Goal: Information Seeking & Learning: Check status

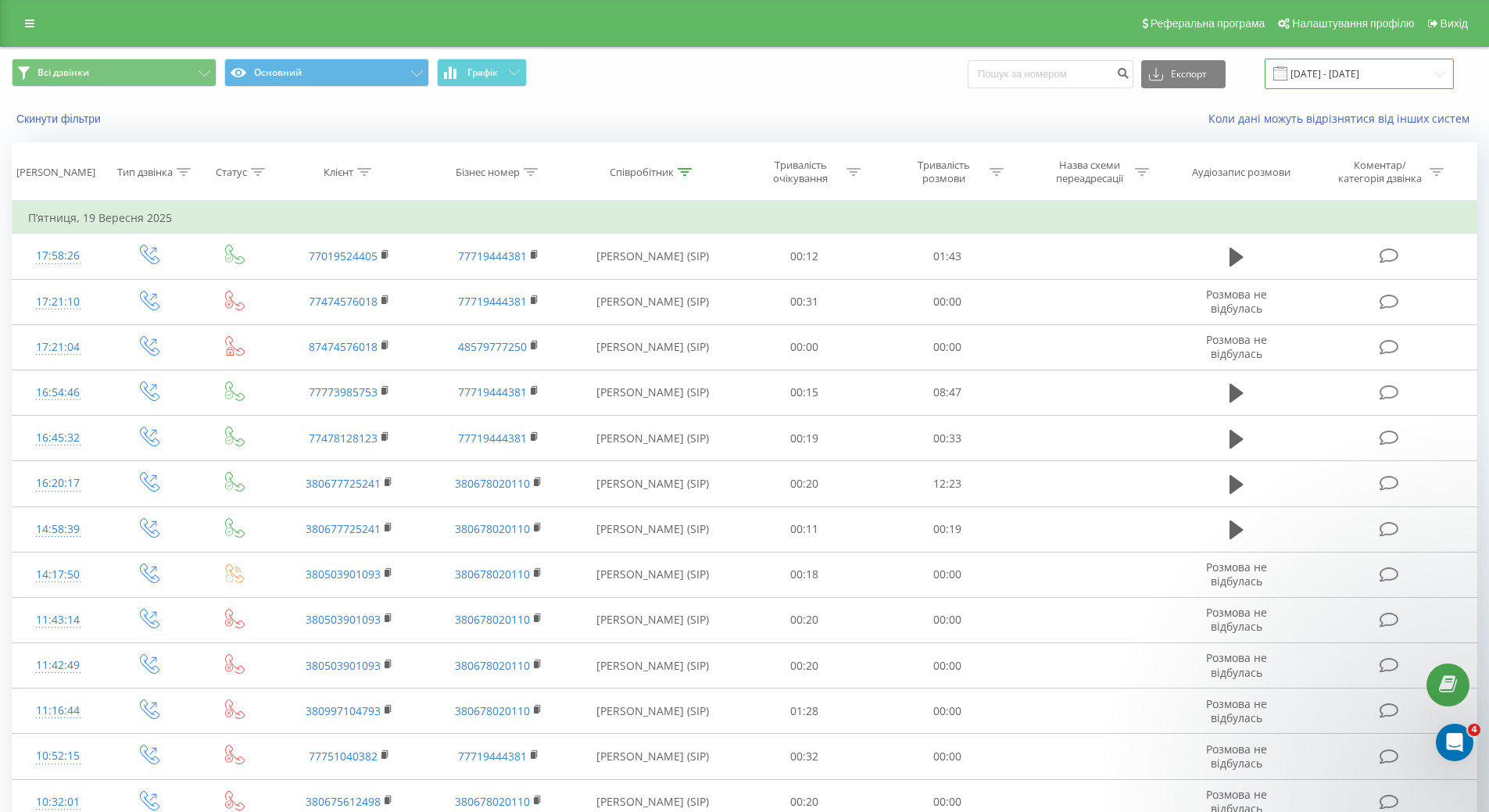
click at [1434, 69] on input "19.09.2025 - 19.09.2025" at bounding box center [1358, 74] width 189 height 31
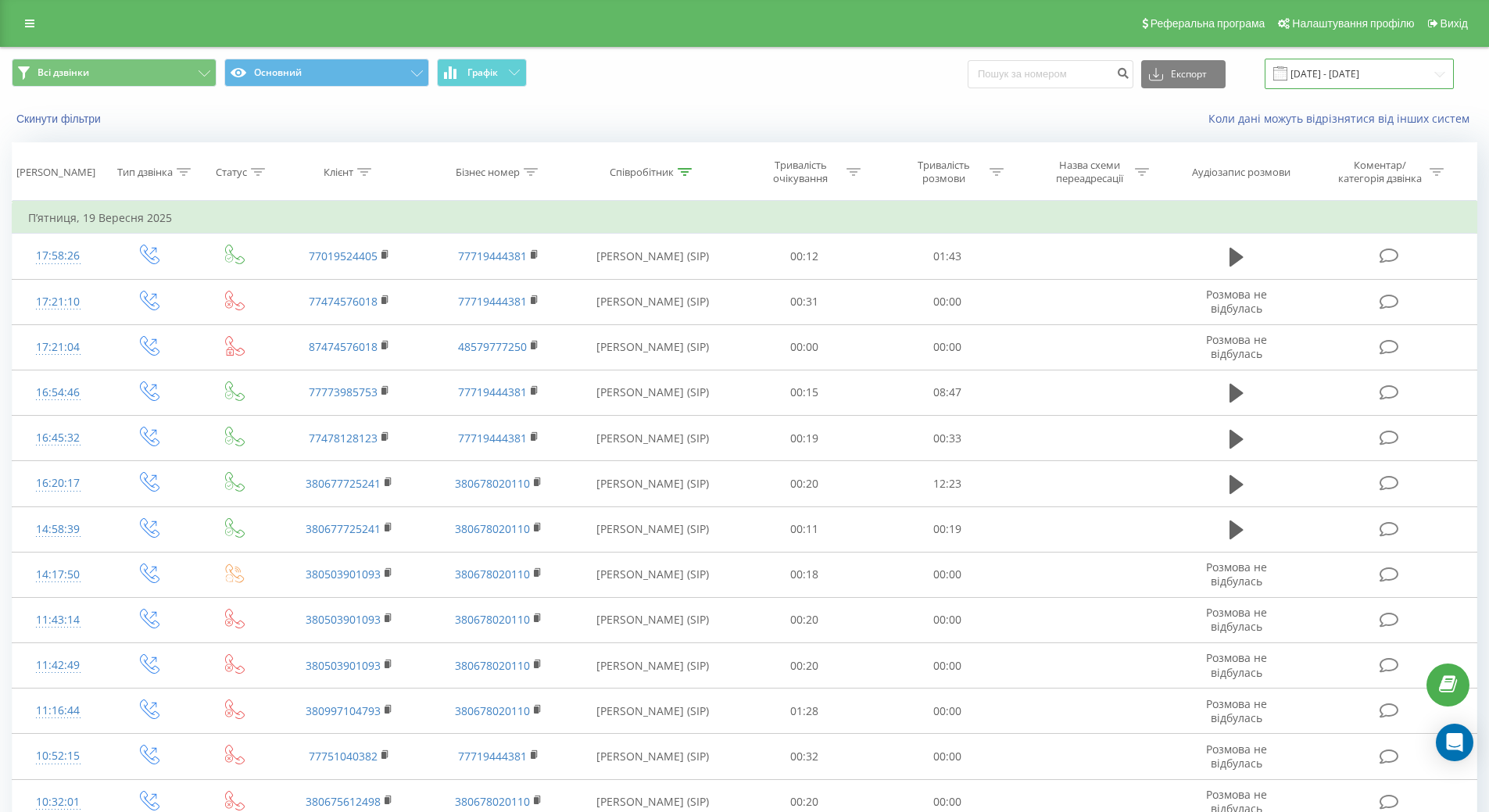
click at [1449, 70] on input "19.09.2025 - 19.09.2025" at bounding box center [1358, 74] width 189 height 31
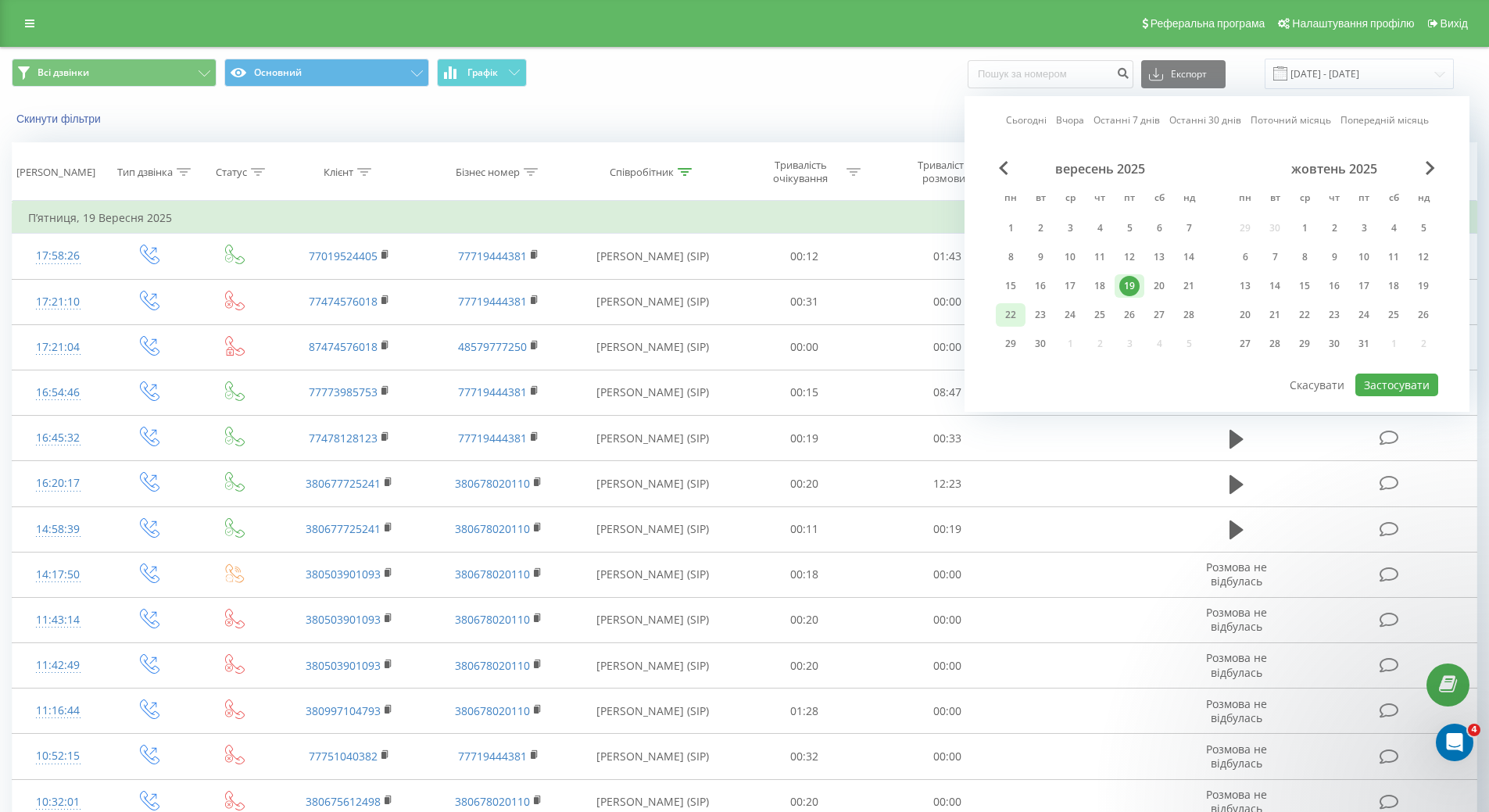
click at [1015, 312] on div "22" at bounding box center [1011, 315] width 21 height 21
click at [1434, 375] on button "Застосувати" at bounding box center [1396, 384] width 83 height 22
type input "[DATE] - [DATE]"
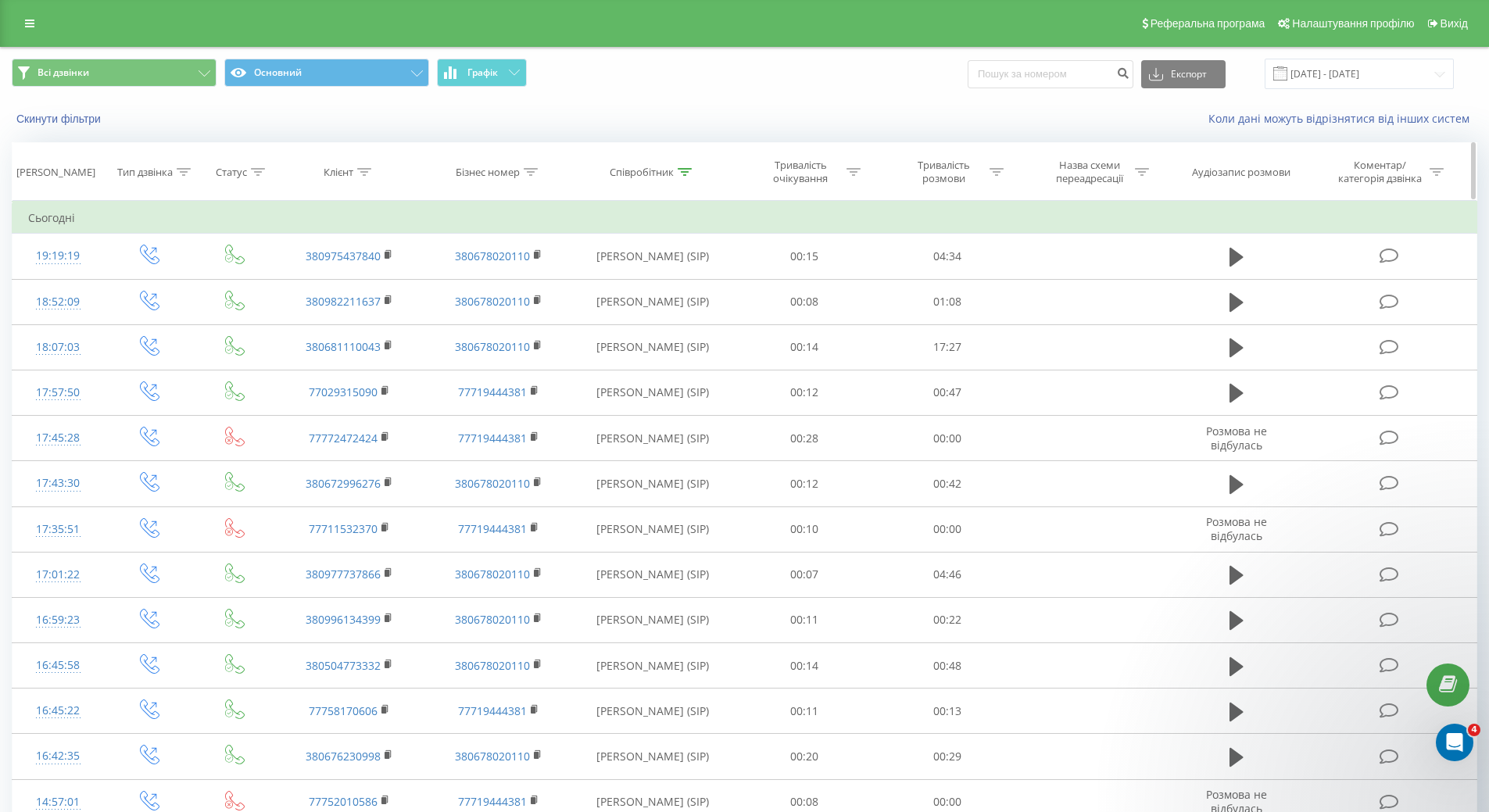
click at [675, 170] on div "Співробітник" at bounding box center [650, 173] width 82 height 13
click at [664, 273] on input "[PERSON_NAME]" at bounding box center [653, 283] width 137 height 27
click at [696, 317] on span "OK" at bounding box center [686, 314] width 44 height 24
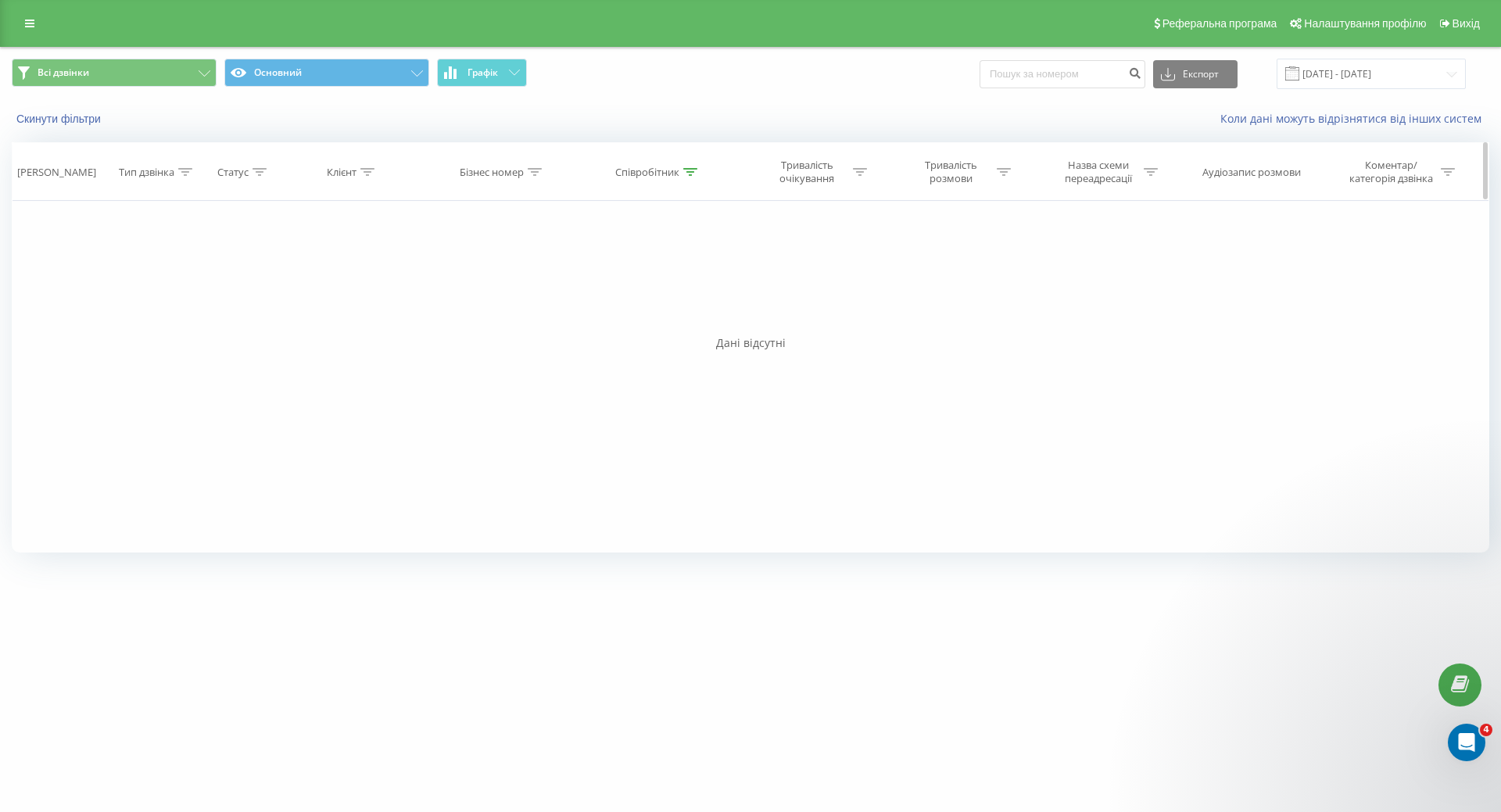
click at [689, 166] on div at bounding box center [690, 173] width 14 height 13
click at [669, 285] on input "Анастасія" at bounding box center [658, 283] width 137 height 27
click button "OK" at bounding box center [691, 316] width 66 height 20
click at [686, 174] on icon at bounding box center [690, 171] width 14 height 7
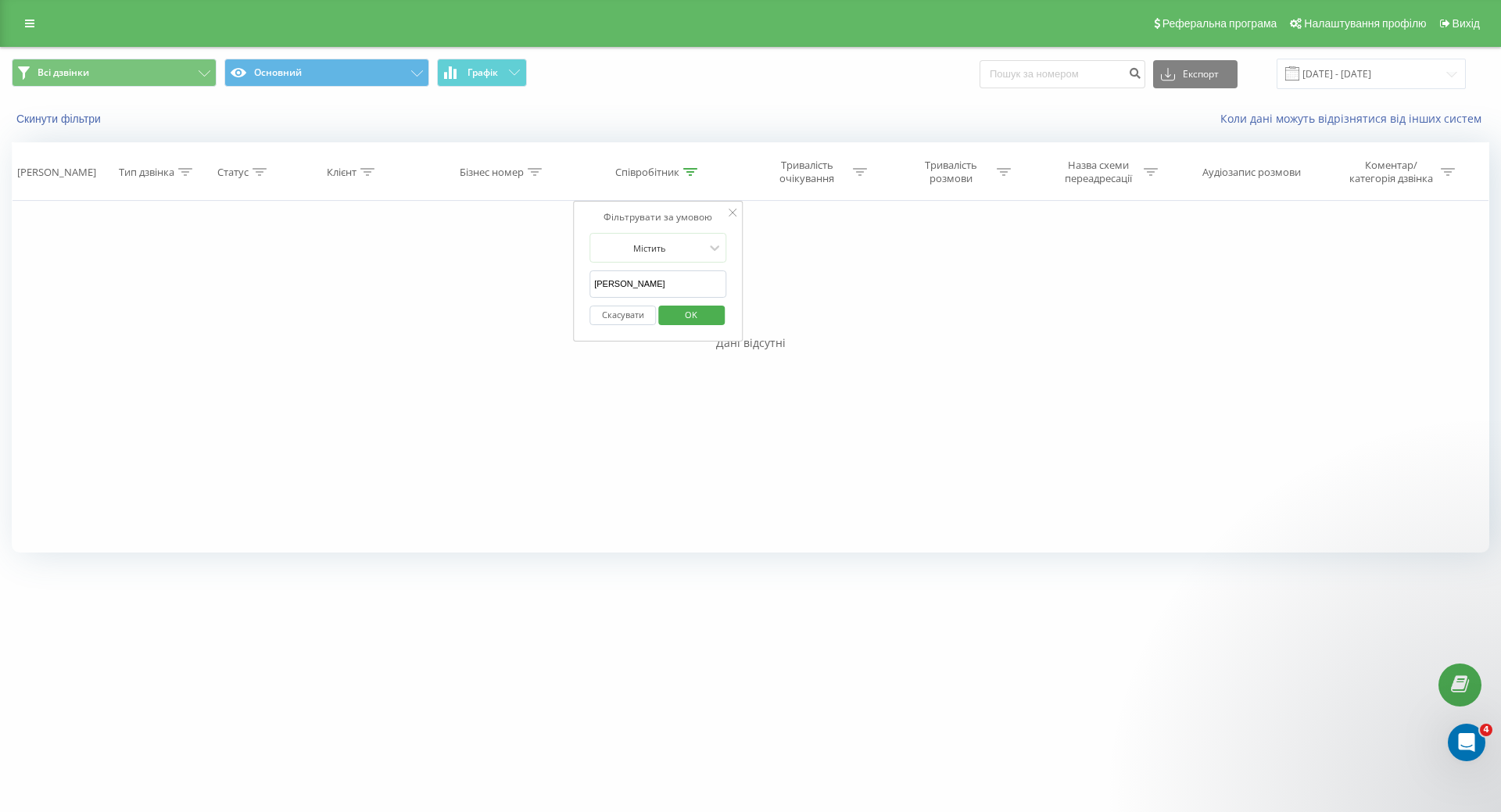
click at [656, 295] on input "Богдан Деп" at bounding box center [658, 283] width 137 height 27
type input "Депутат"
click button "OK" at bounding box center [691, 316] width 66 height 20
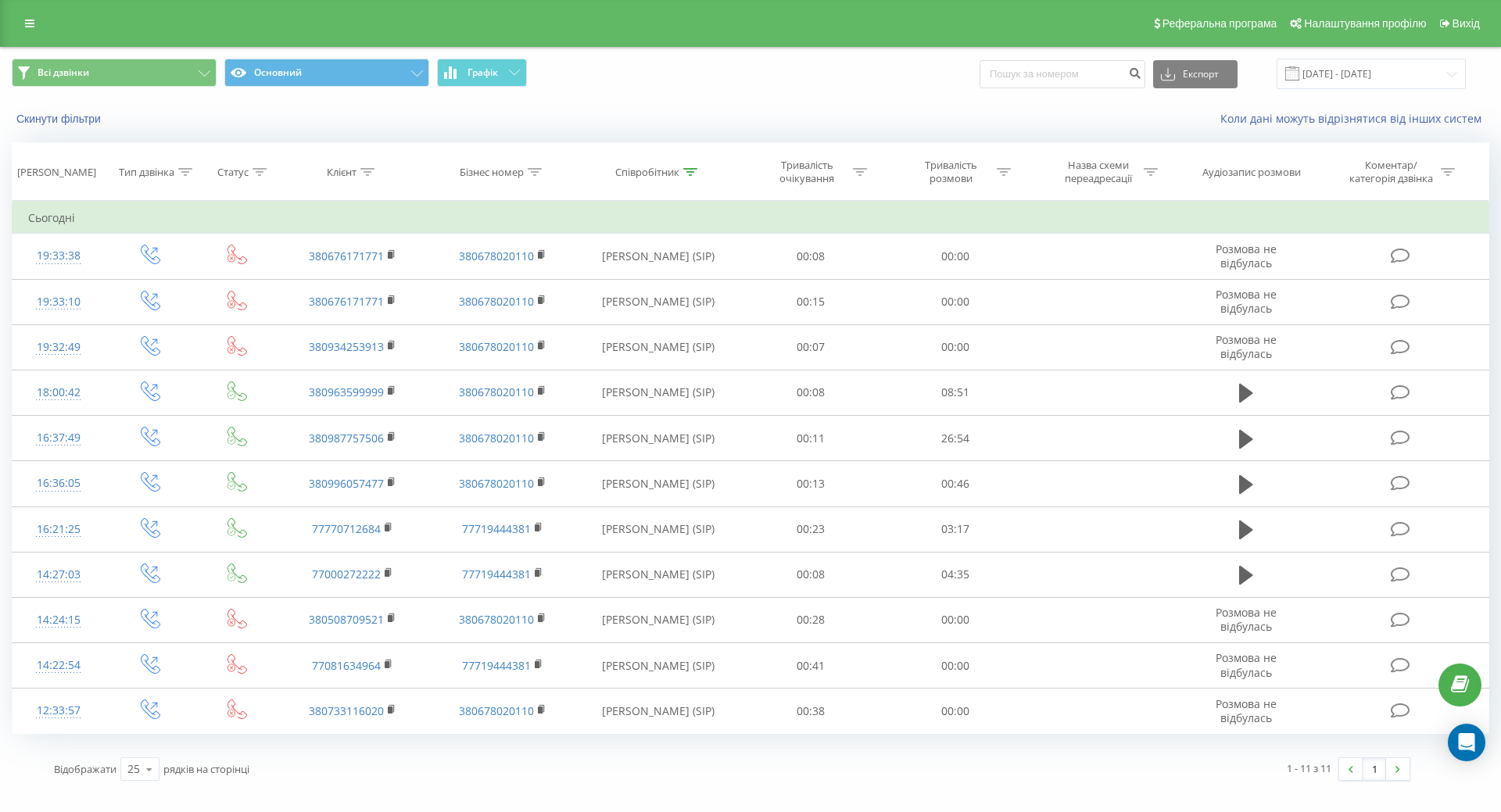
click at [689, 170] on icon at bounding box center [690, 171] width 14 height 7
click at [697, 285] on input "Депутат" at bounding box center [658, 283] width 137 height 27
click at [697, 284] on input "Депутат" at bounding box center [658, 283] width 137 height 27
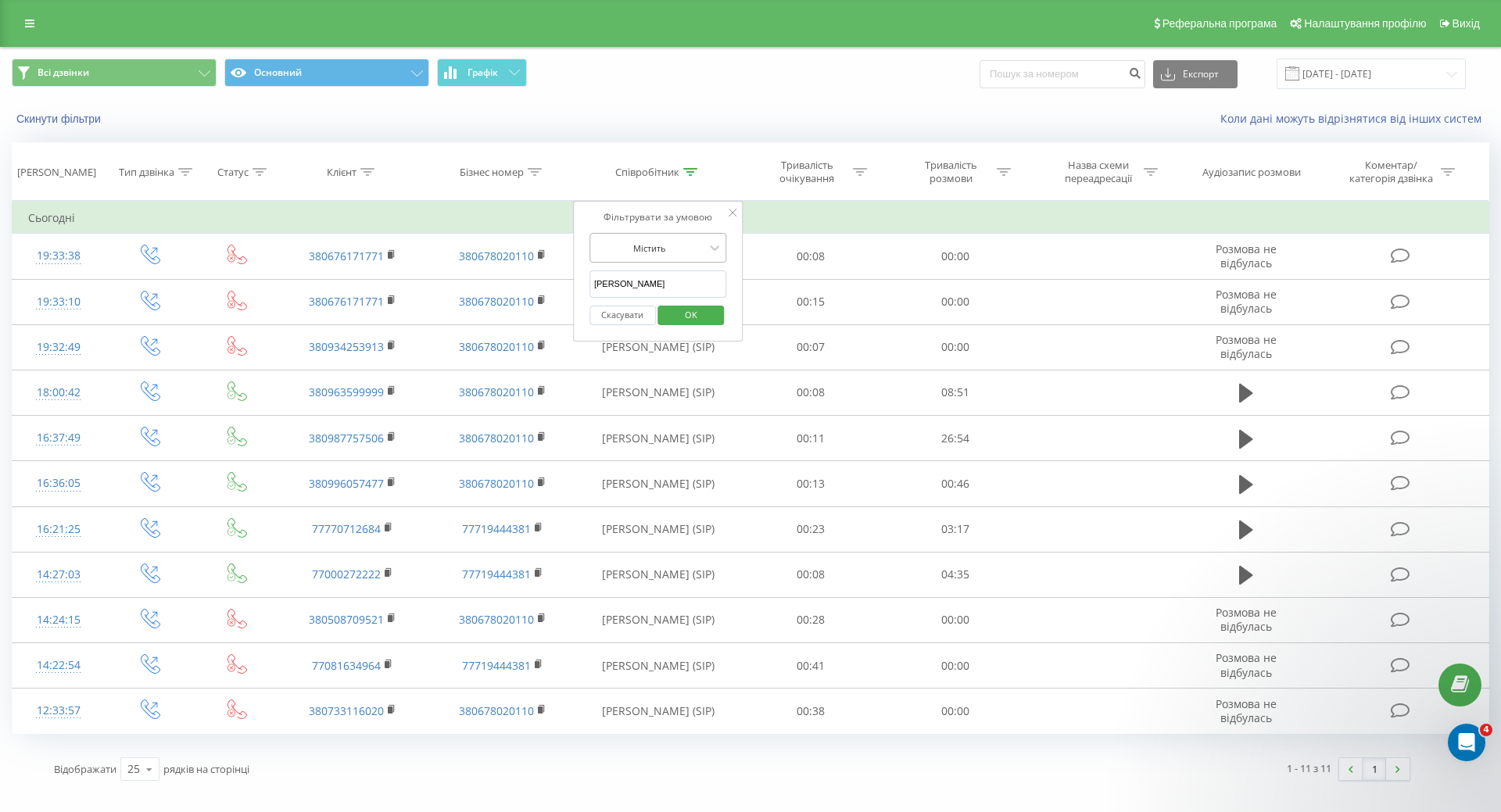
type input "[PERSON_NAME]"
click button "OK" at bounding box center [691, 316] width 66 height 20
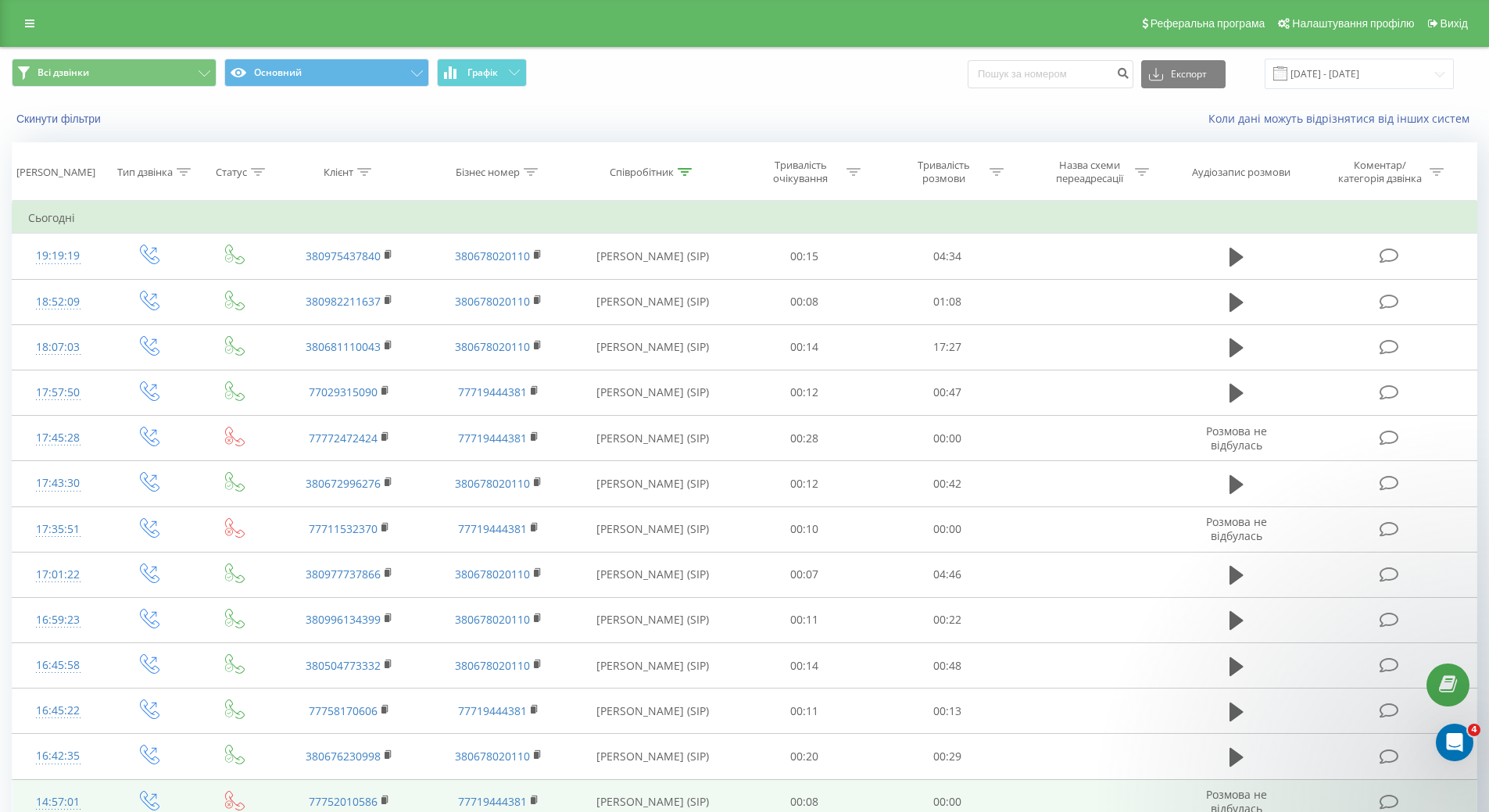
scroll to position [435, 0]
